Goal: Book appointment/travel/reservation

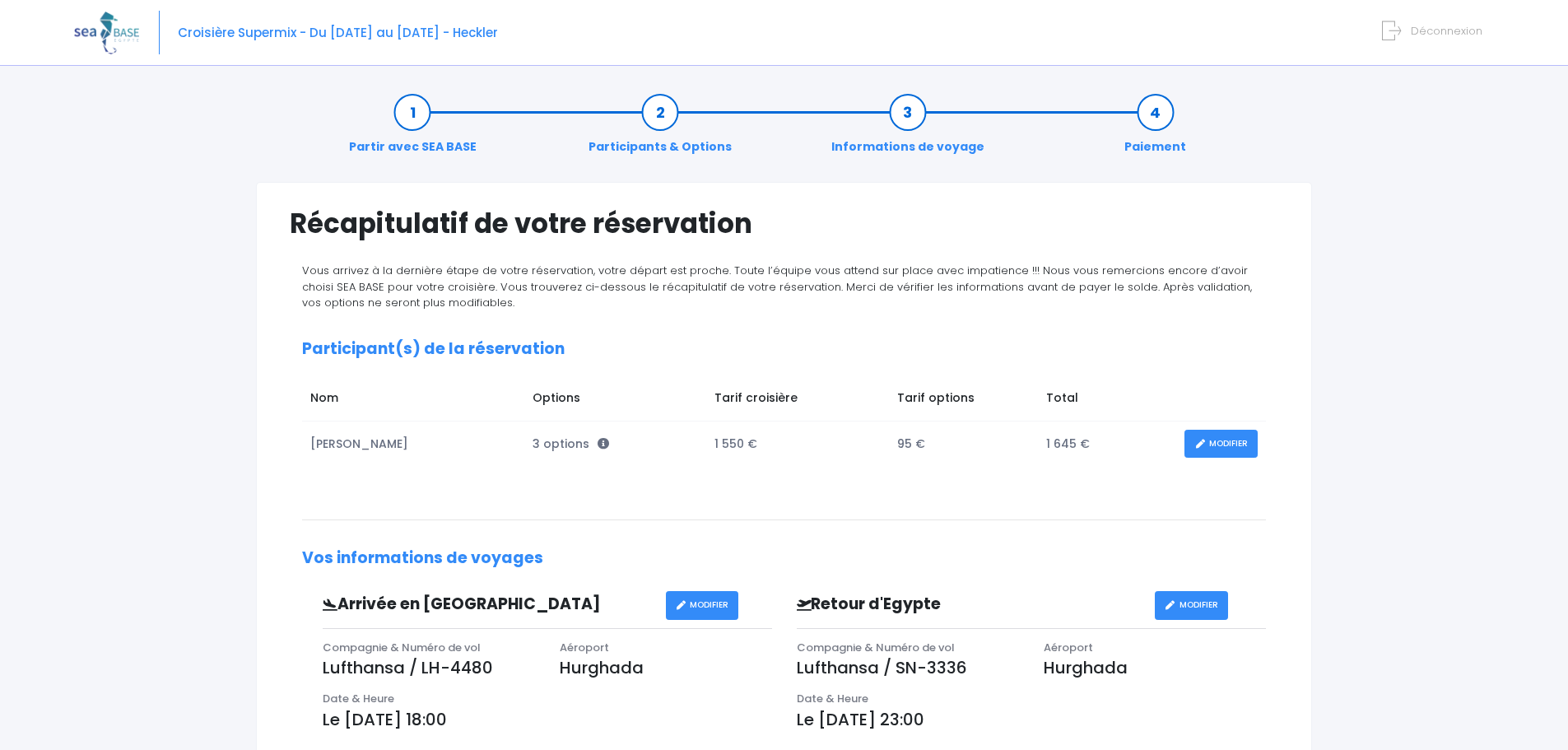
click at [1243, 427] on td "MODIFIER" at bounding box center [1221, 443] width 89 height 46
click at [1225, 442] on link "MODIFIER" at bounding box center [1221, 444] width 73 height 29
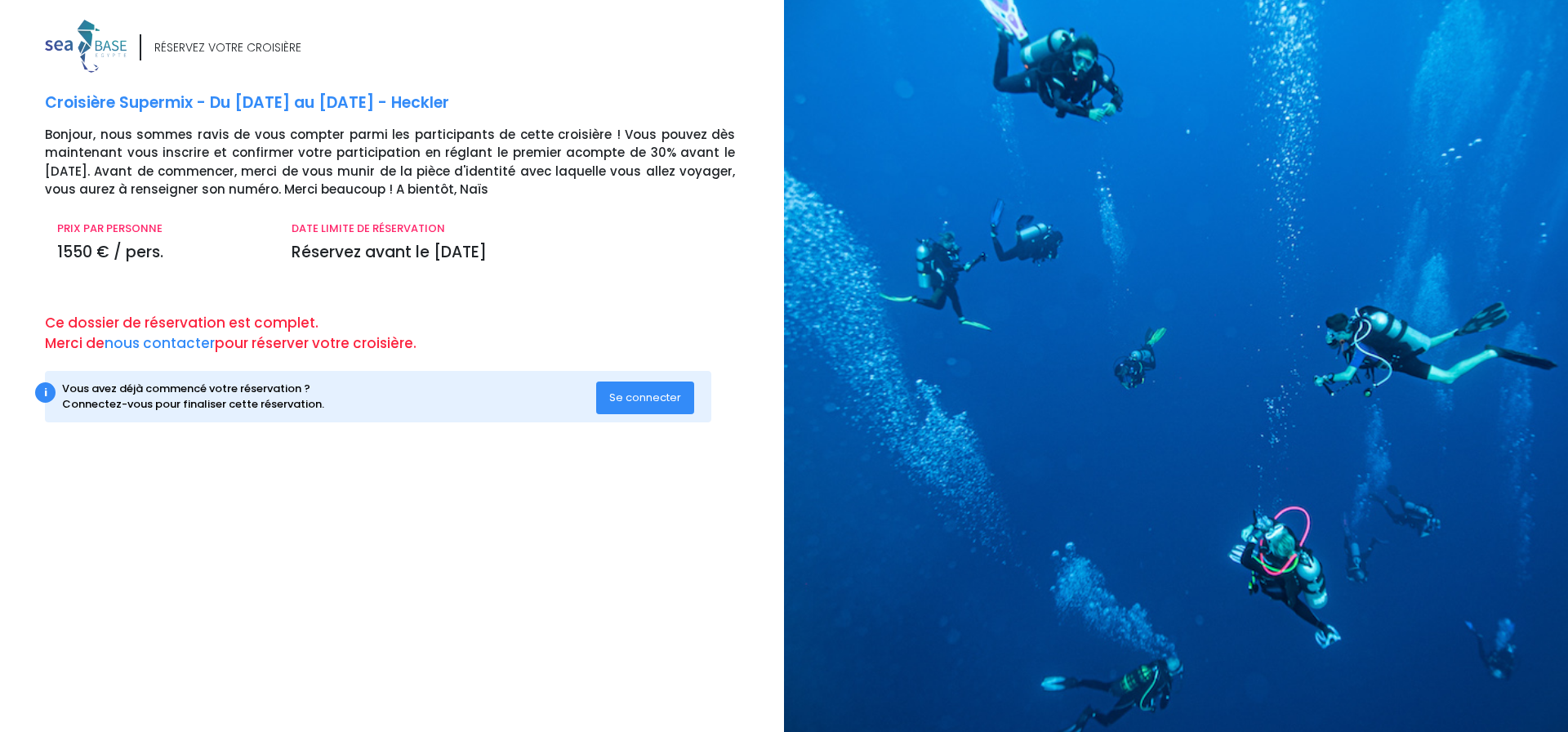
click at [662, 400] on span "Se connecter" at bounding box center [645, 397] width 72 height 15
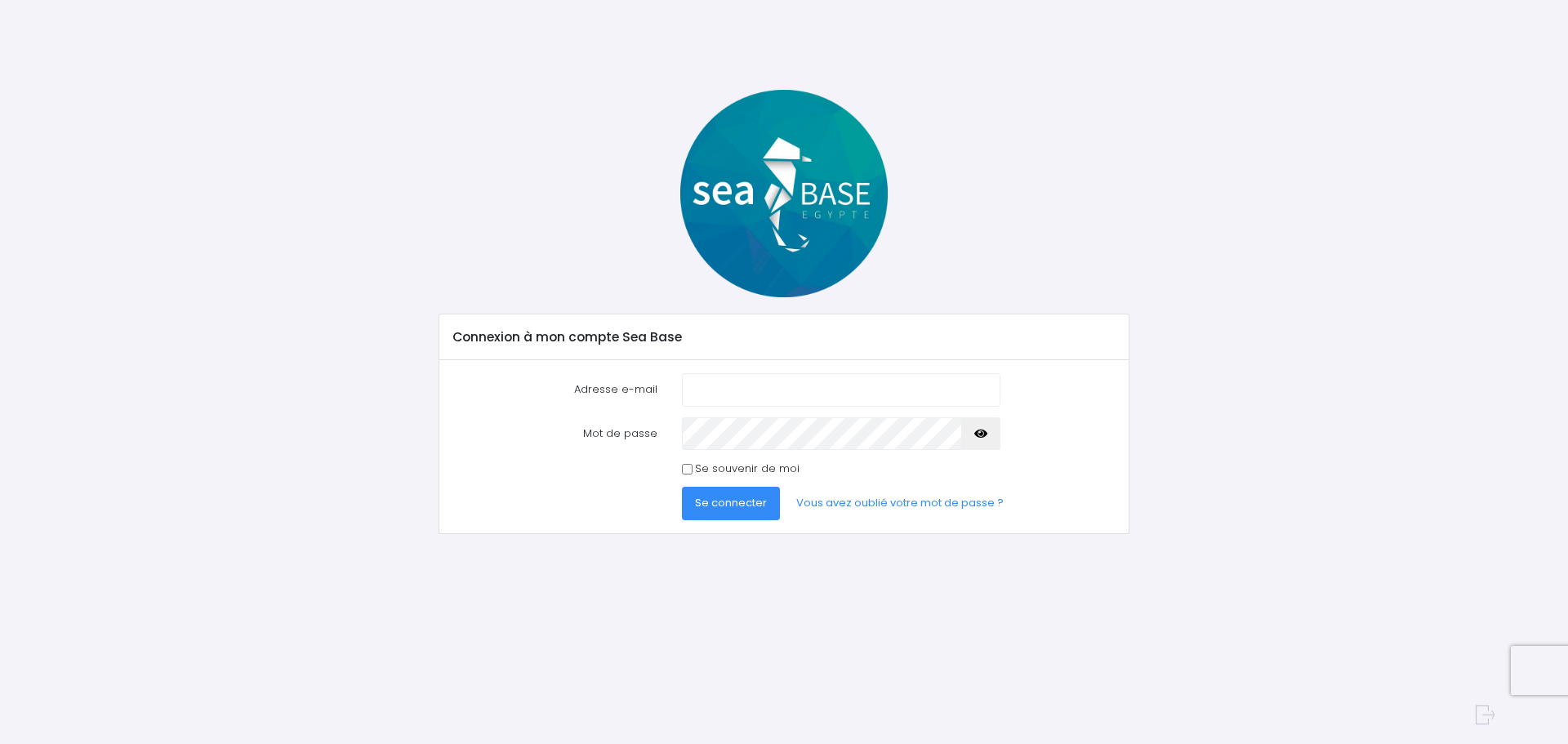
type input "[EMAIL_ADDRESS][DOMAIN_NAME]"
click at [730, 508] on span "Se connecter" at bounding box center [731, 502] width 72 height 15
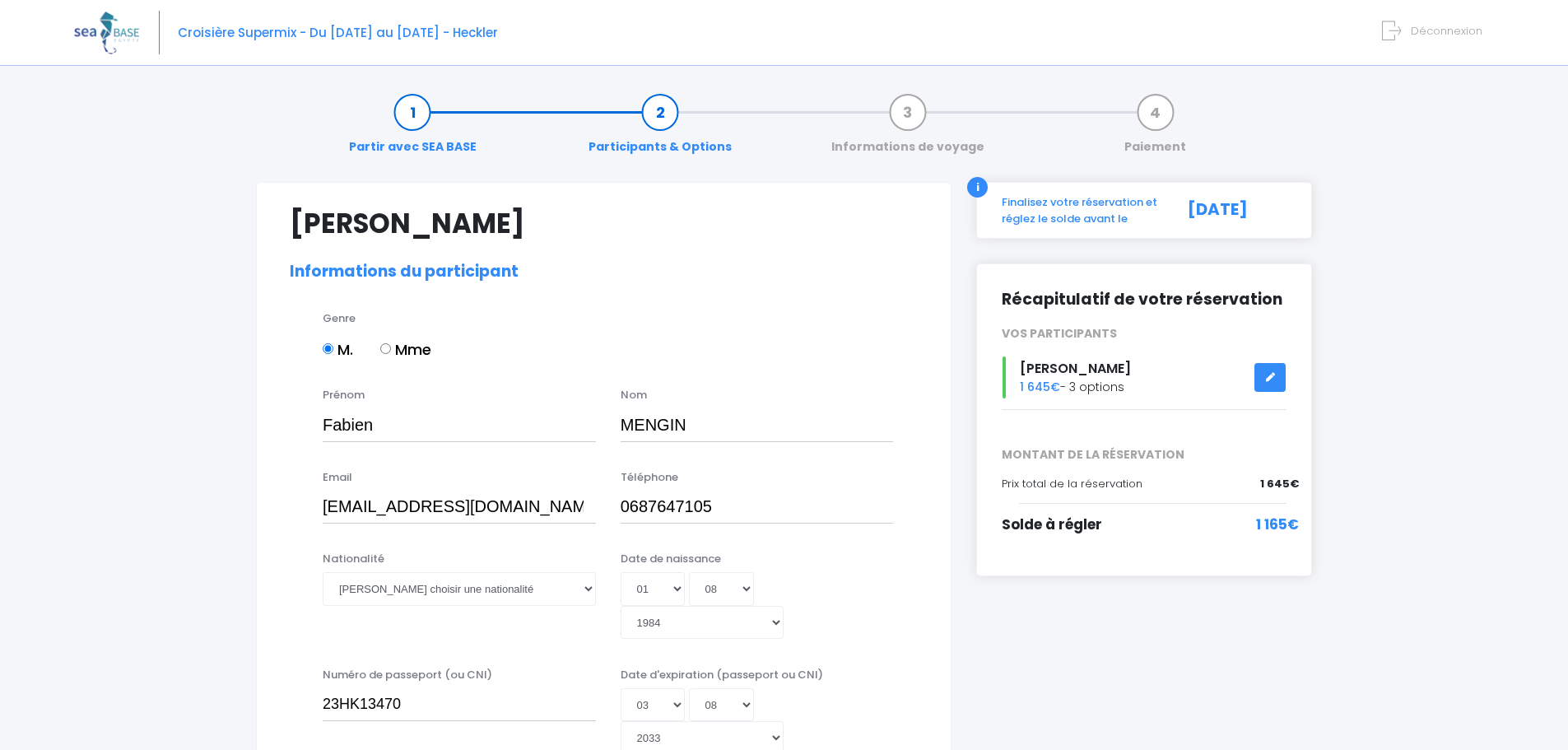
select select "N3"
select select "M"
click at [1263, 382] on link at bounding box center [1269, 377] width 31 height 29
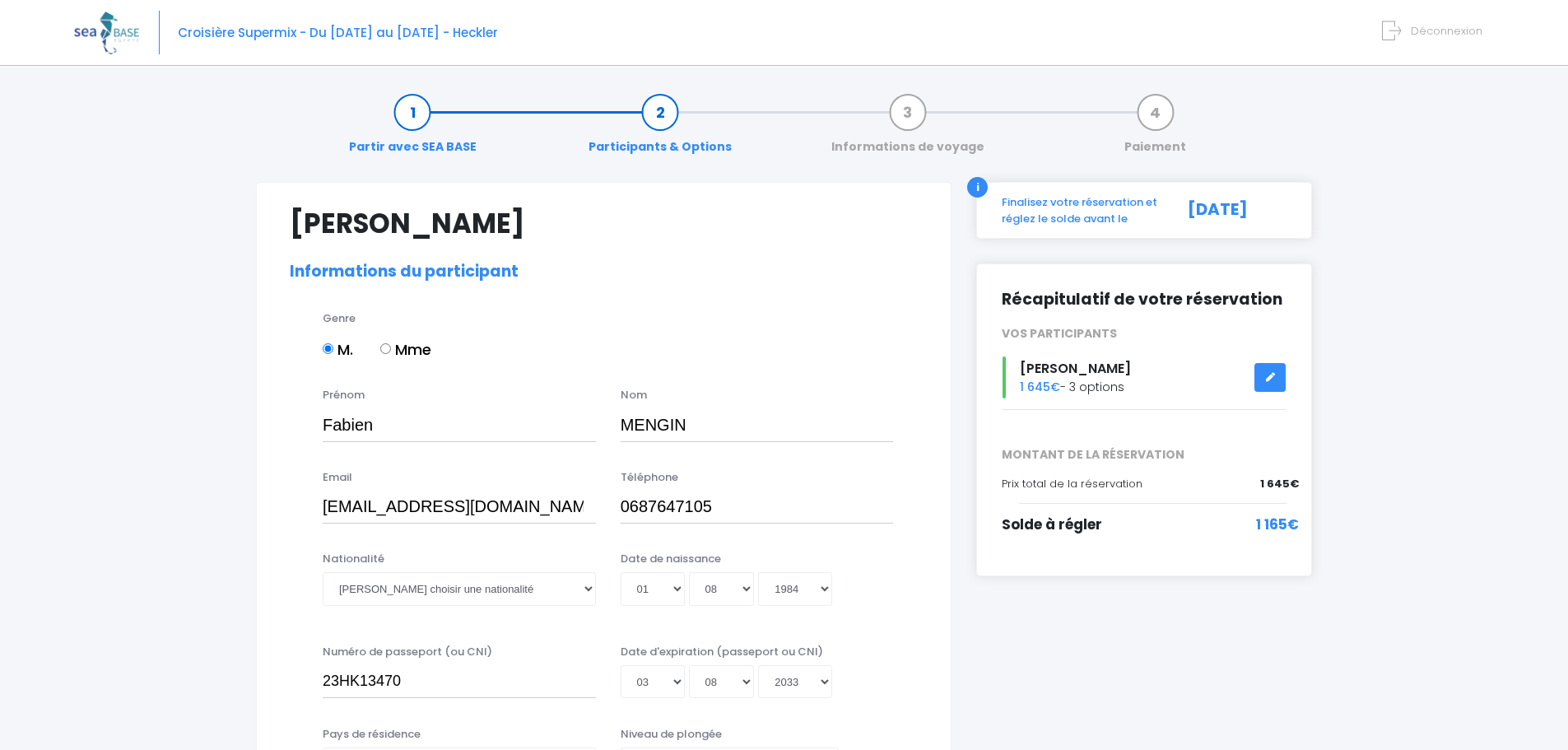
select select "N3"
select select "M"
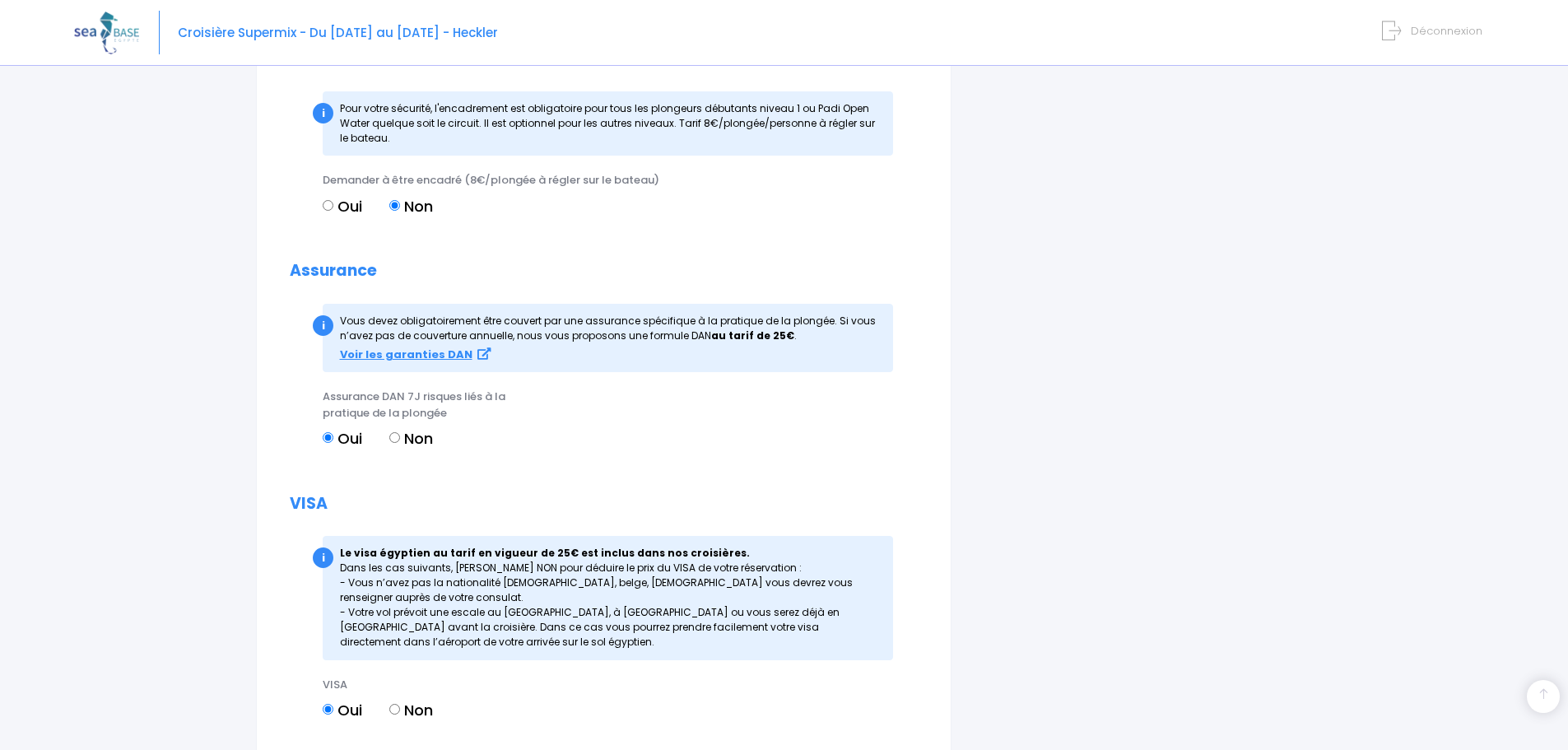
scroll to position [1703, 0]
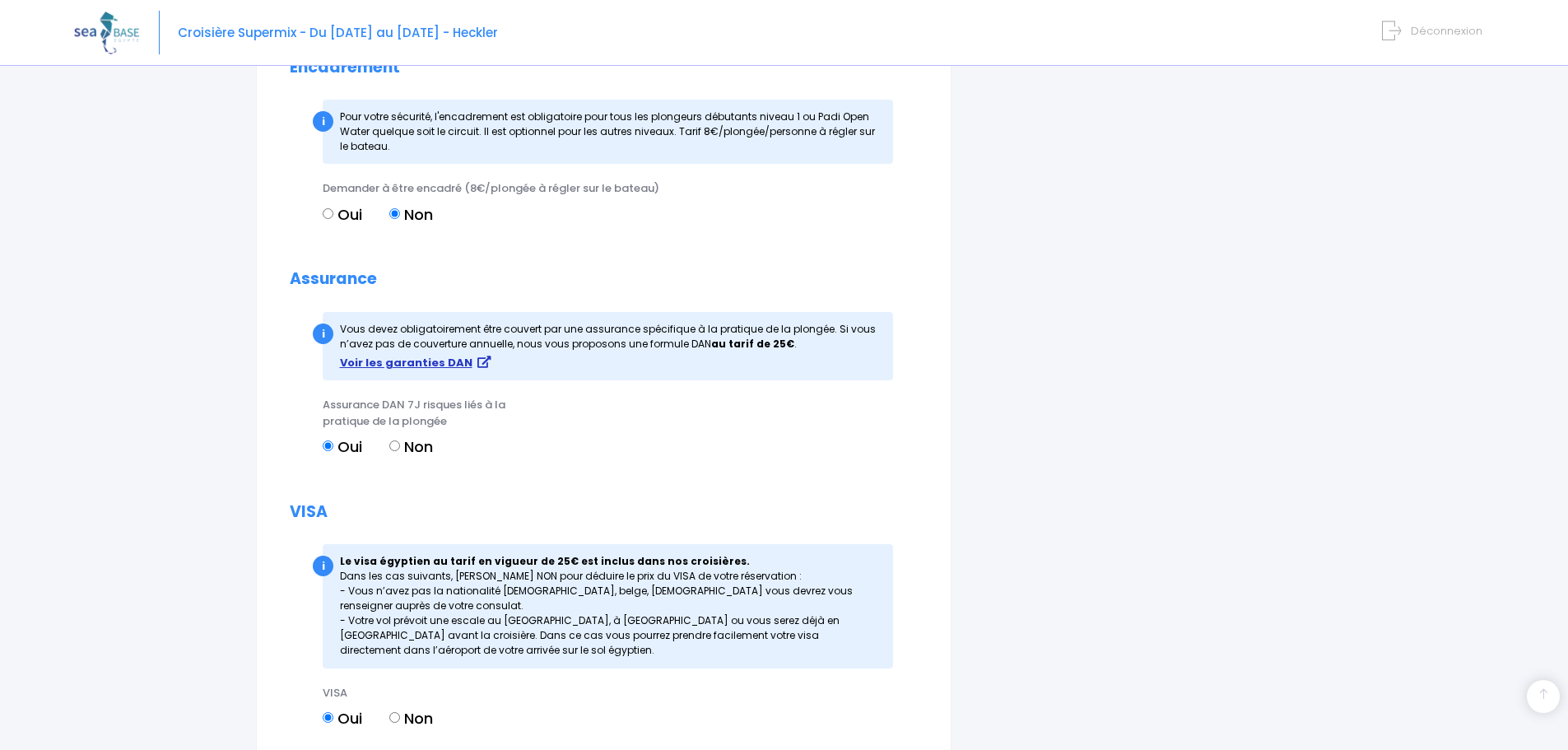
click at [428, 366] on strong "Voir les garanties DAN" at bounding box center [406, 362] width 132 height 15
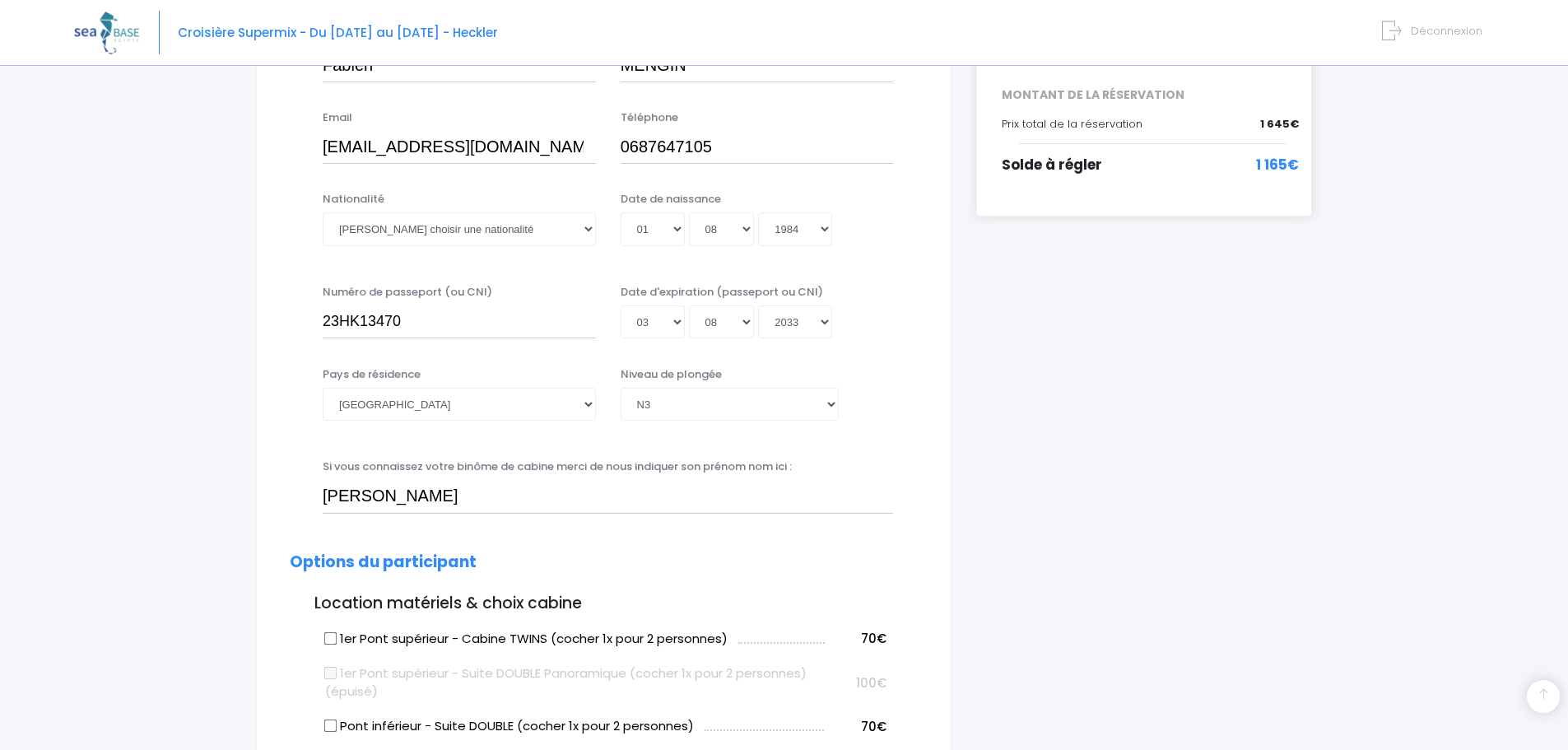
scroll to position [357, 0]
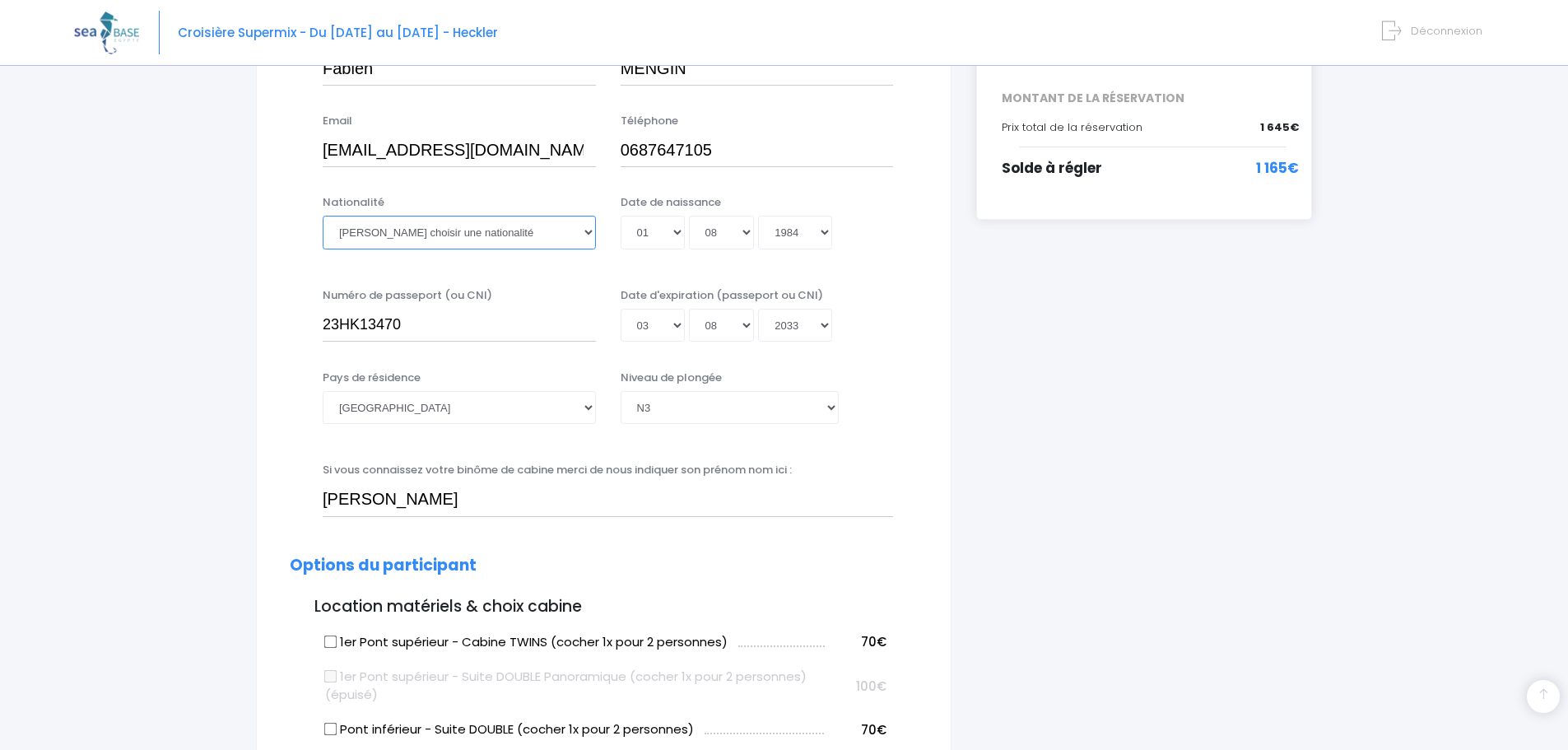
click at [561, 232] on select "Veuillez choisir une nationalité Afghane Albanaise Algerienne Allemande America…" at bounding box center [459, 232] width 274 height 33
select select "Française"
click at [323, 215] on select "Veuillez choisir une nationalité Afghane Albanaise Algerienne Allemande America…" at bounding box center [459, 232] width 274 height 33
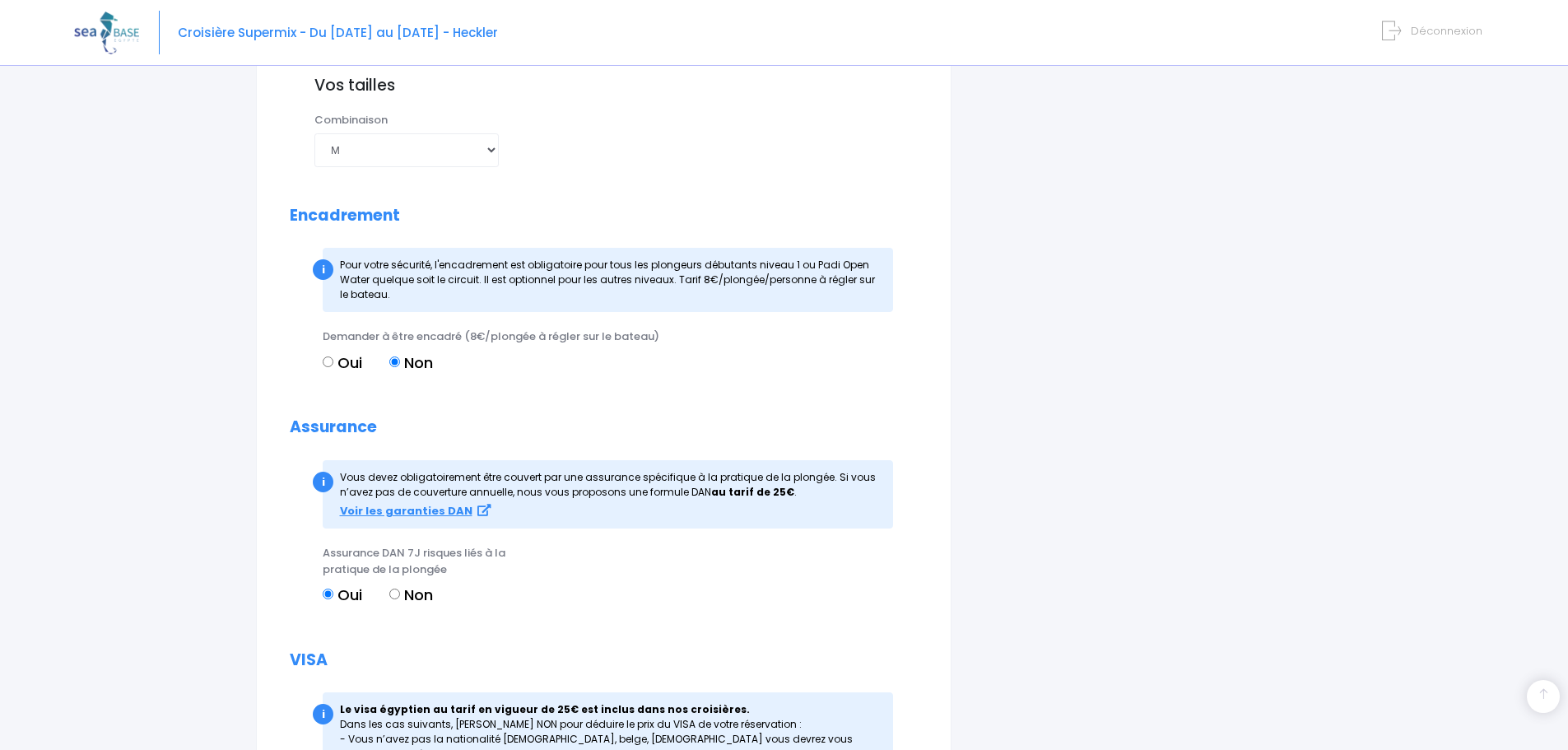
scroll to position [1867, 0]
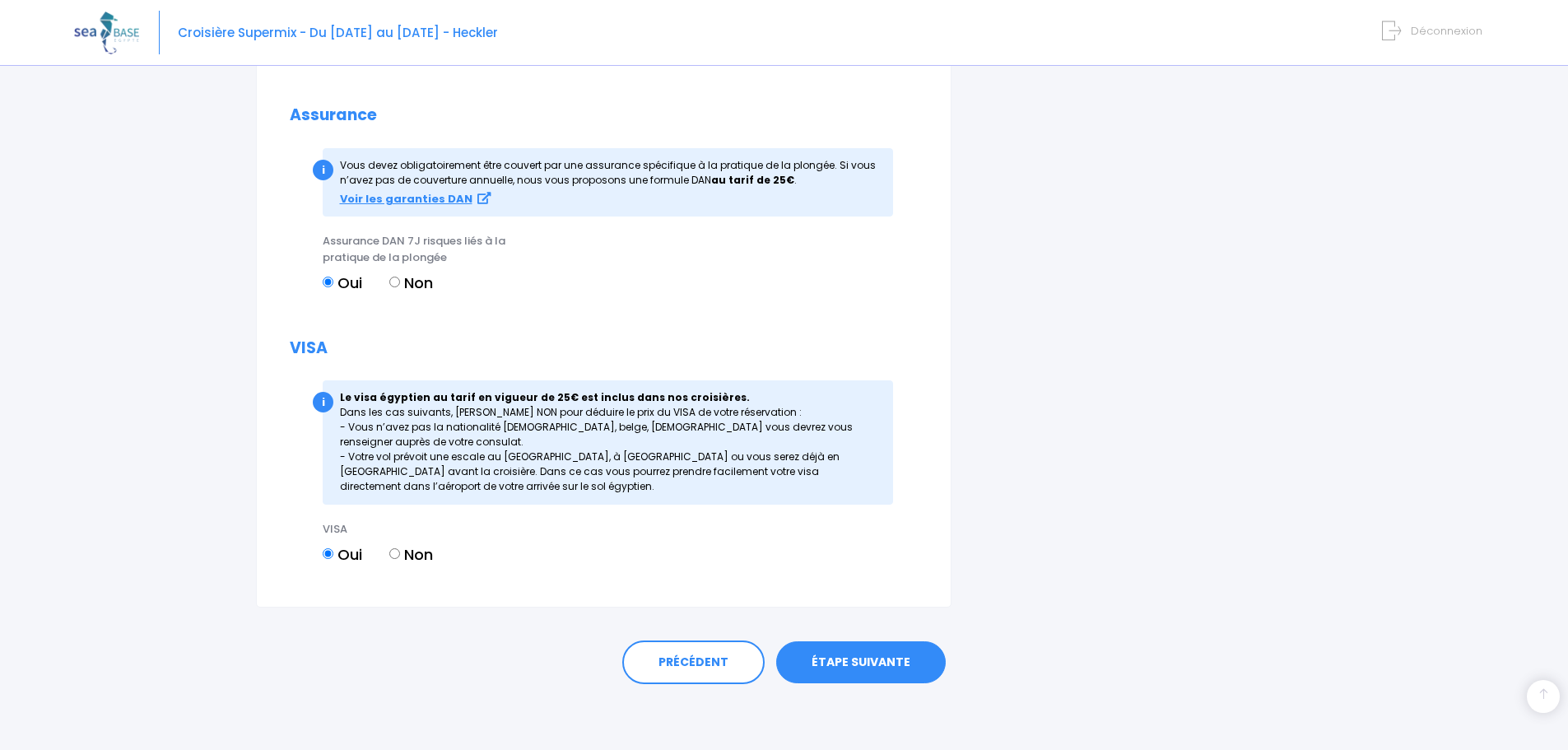
click at [884, 640] on div "PRÉCÉDENT ÉTAPE SUIVANTE" at bounding box center [784, 662] width 991 height 45
click at [878, 664] on link "ÉTAPE SUIVANTE" at bounding box center [861, 662] width 170 height 43
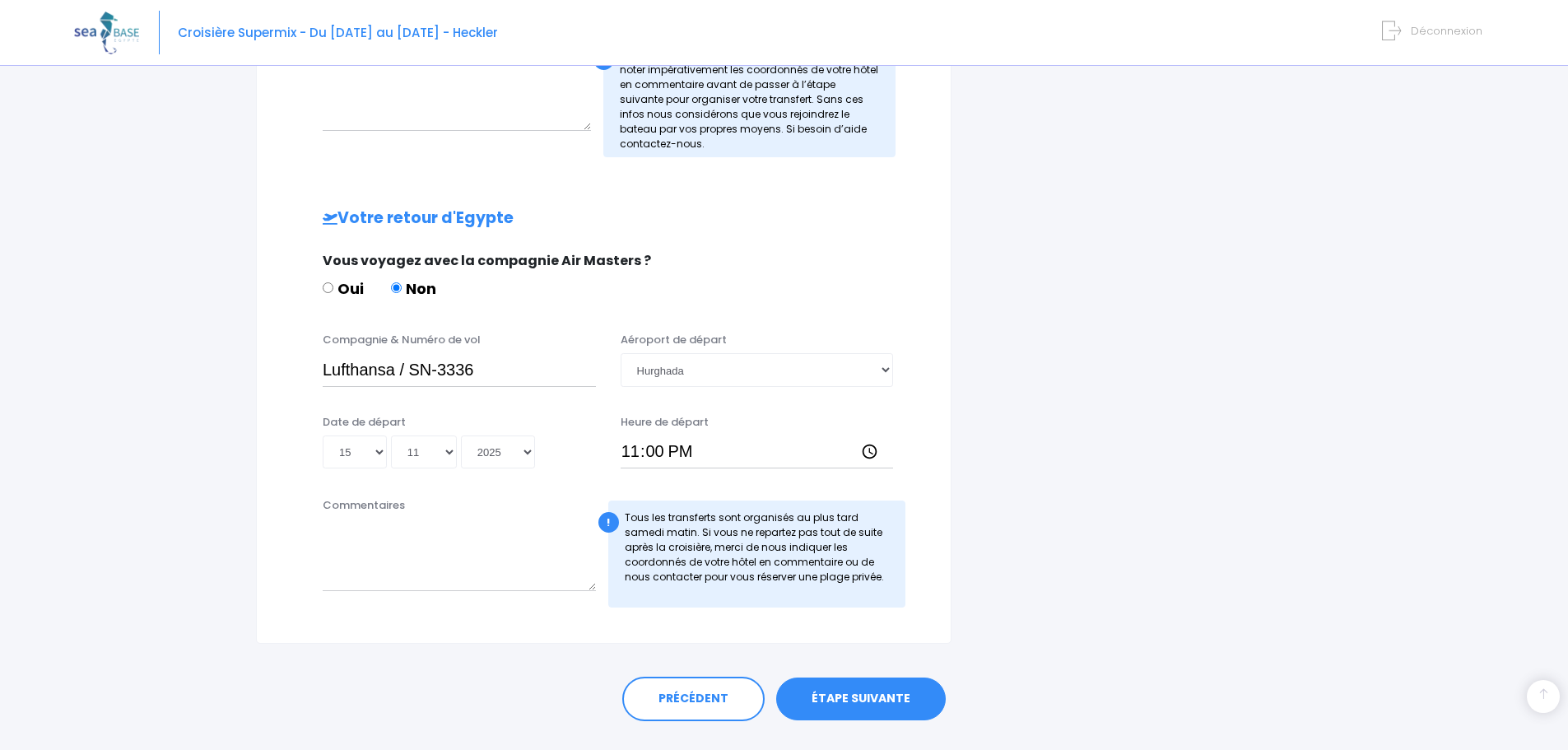
scroll to position [660, 0]
click at [1141, 468] on div "i Finalisez votre réservation et réglez le solde avant le 09/09/2025 Récapitula…" at bounding box center [1143, 82] width 360 height 1121
click at [828, 692] on link "ÉTAPE SUIVANTE" at bounding box center [861, 698] width 170 height 43
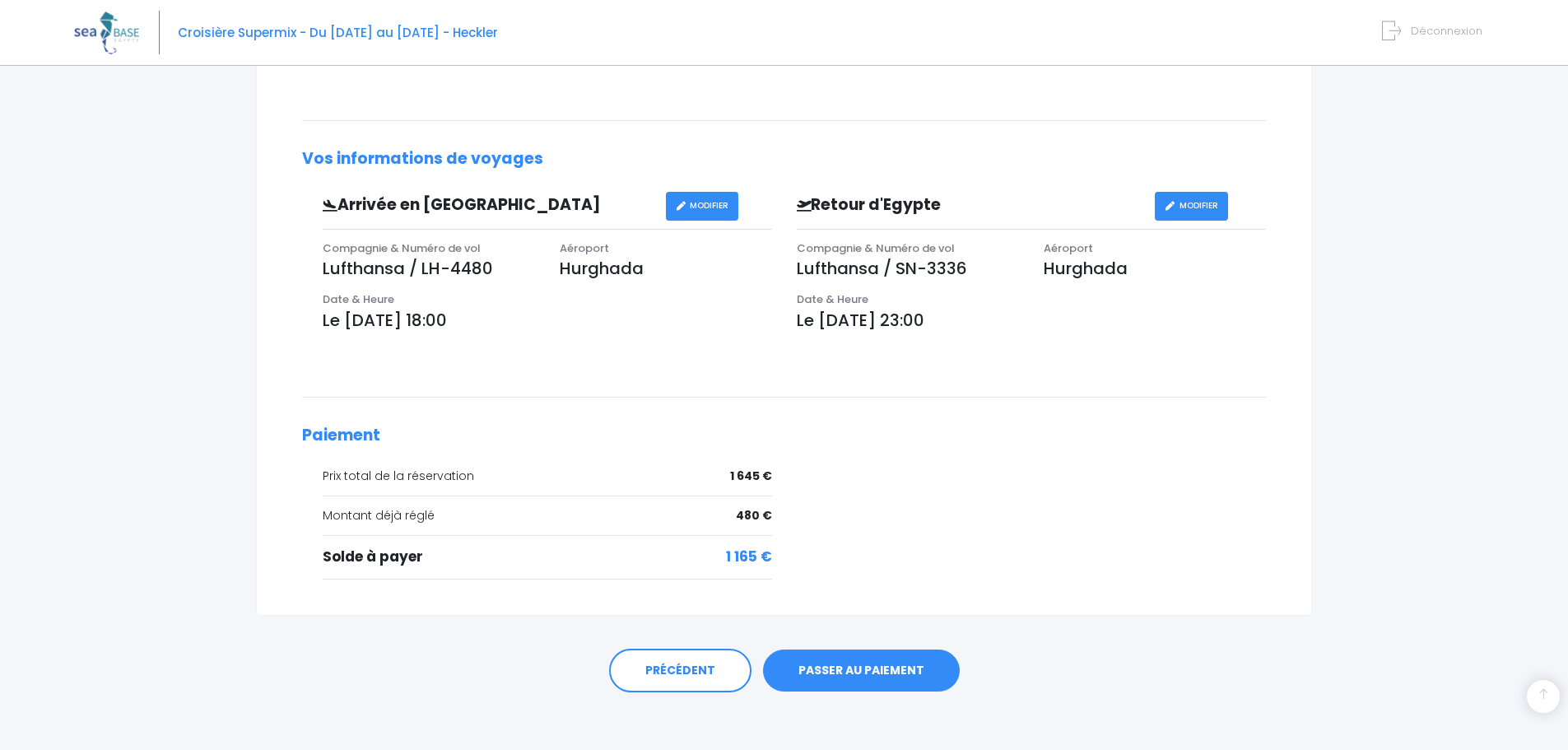
scroll to position [408, 0]
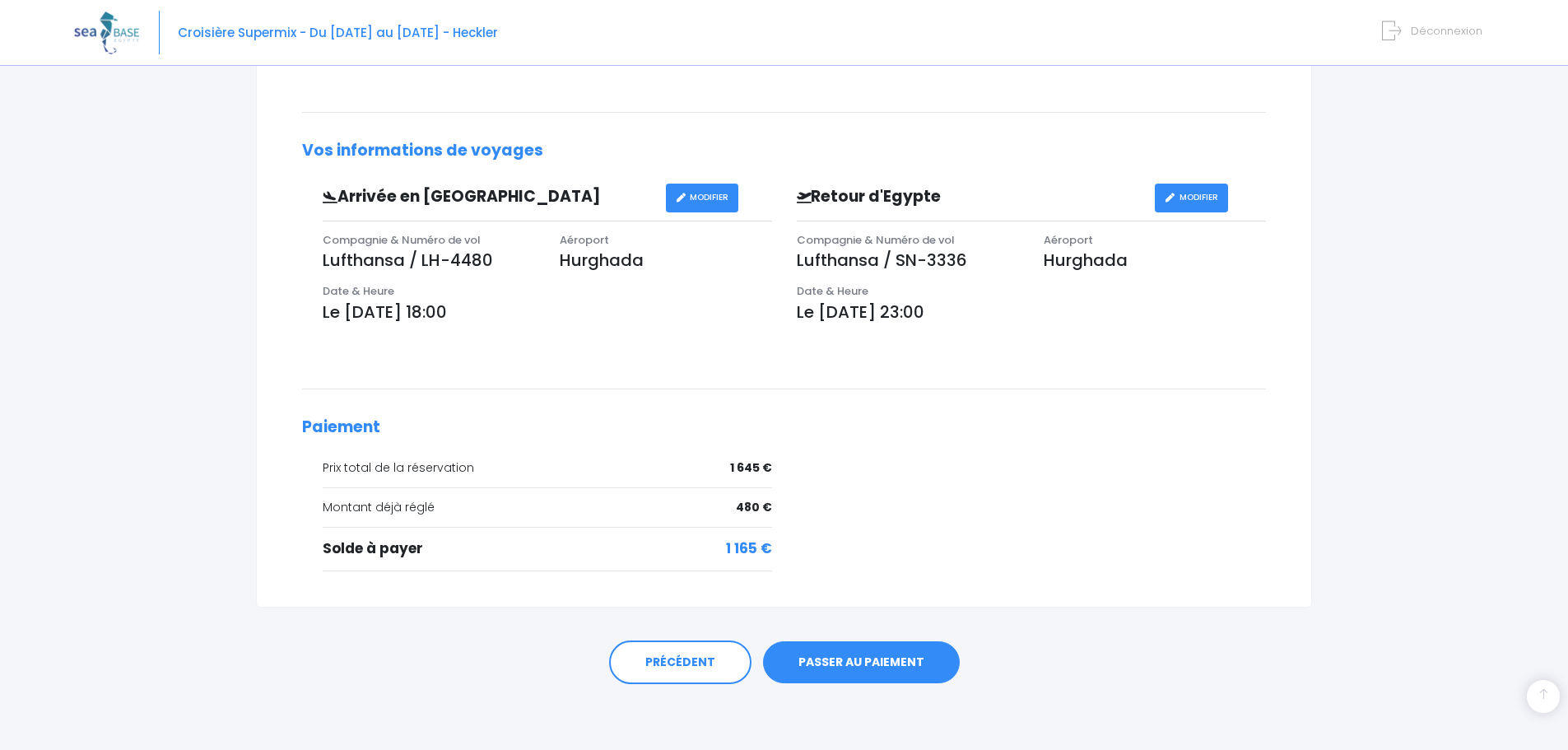
click at [883, 649] on link "PASSER AU PAIEMENT" at bounding box center [862, 662] width 197 height 43
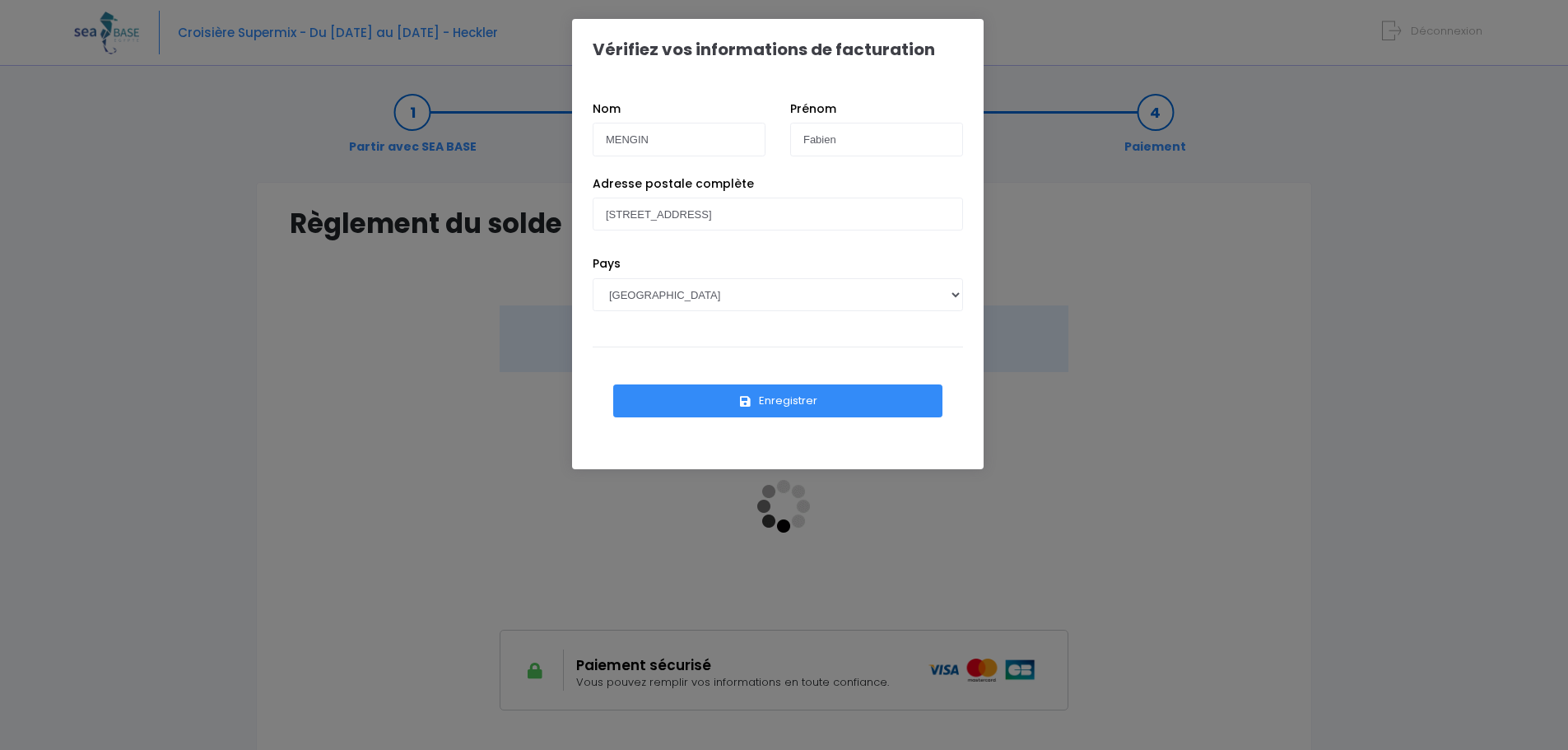
click at [734, 399] on button "Enregistrer" at bounding box center [778, 400] width 329 height 33
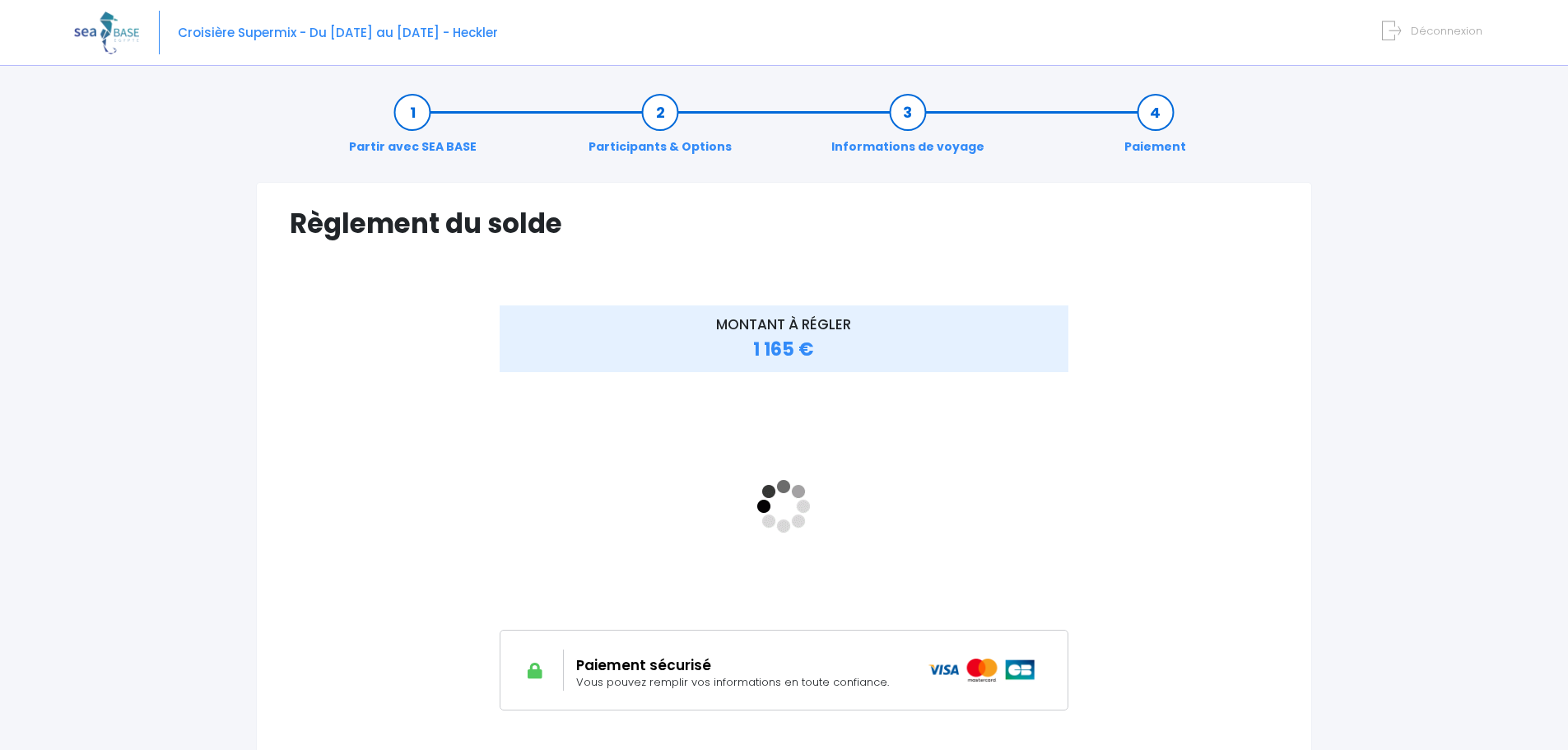
scroll to position [153, 0]
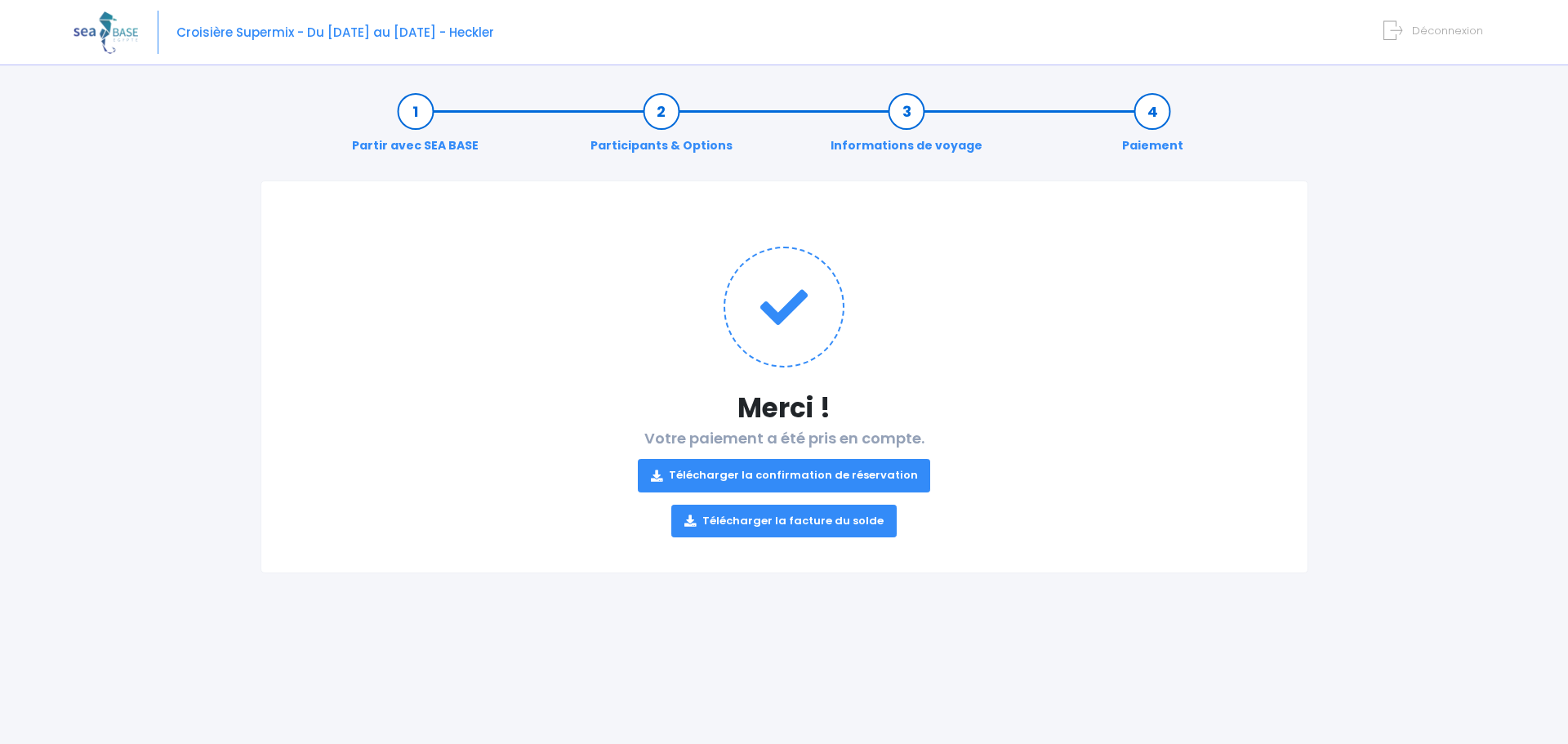
click at [779, 469] on link "Télécharger la confirmation de réservation" at bounding box center [784, 474] width 294 height 33
click at [772, 513] on link "Télécharger la facture du solde" at bounding box center [784, 521] width 225 height 33
click at [1352, 235] on div "Partir avec SEA BASE Participants & Options Informations de voyage Paiement Mer…" at bounding box center [784, 410] width 1421 height 668
